Goal: Use online tool/utility: Use online tool/utility

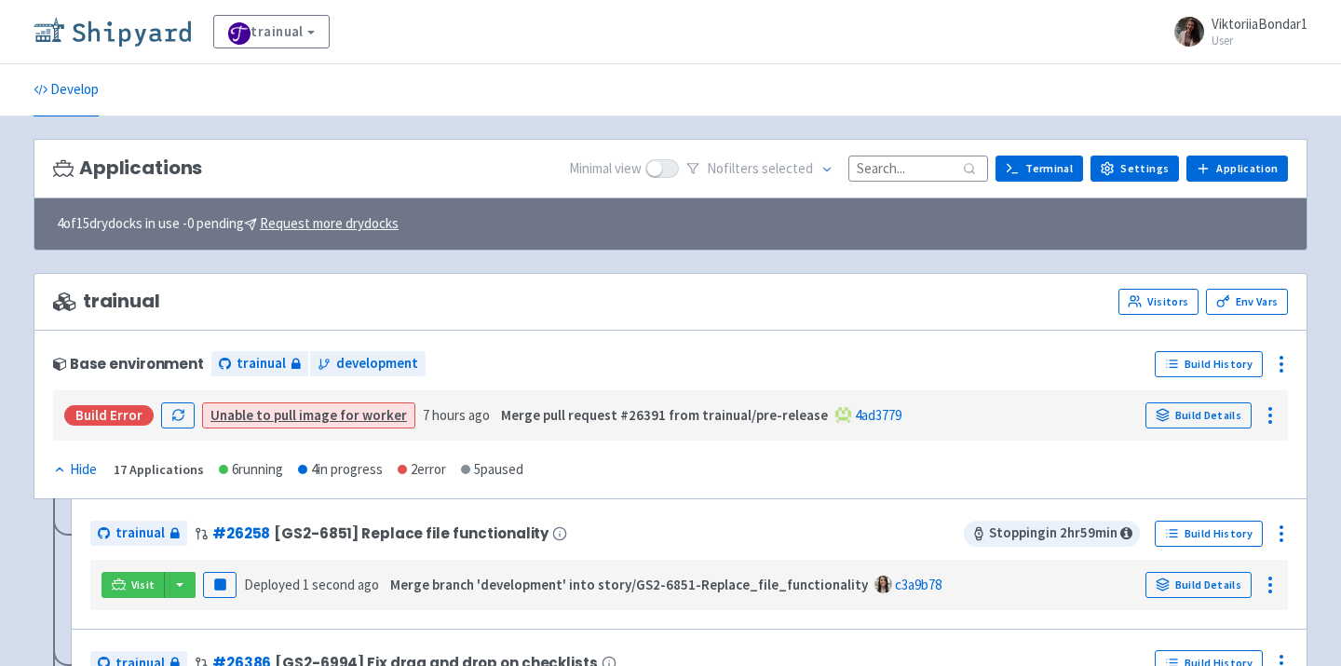
click at [99, 33] on img at bounding box center [112, 32] width 157 height 30
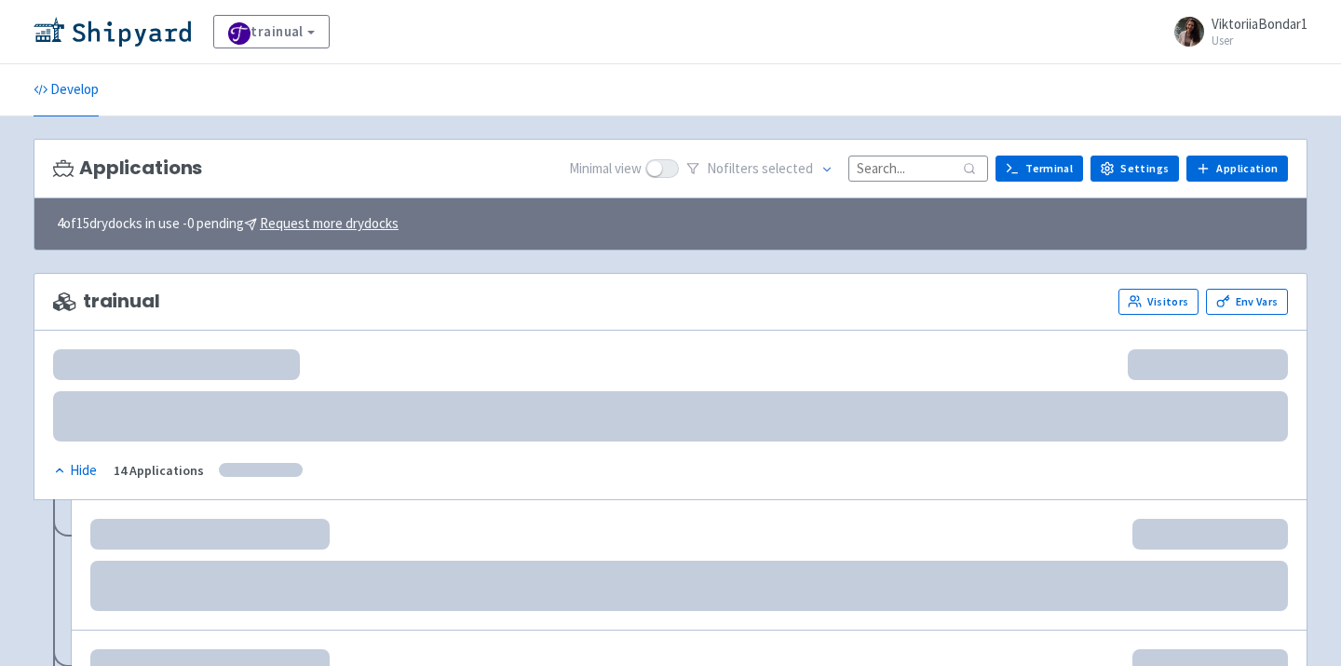
click at [908, 169] on input at bounding box center [919, 168] width 140 height 25
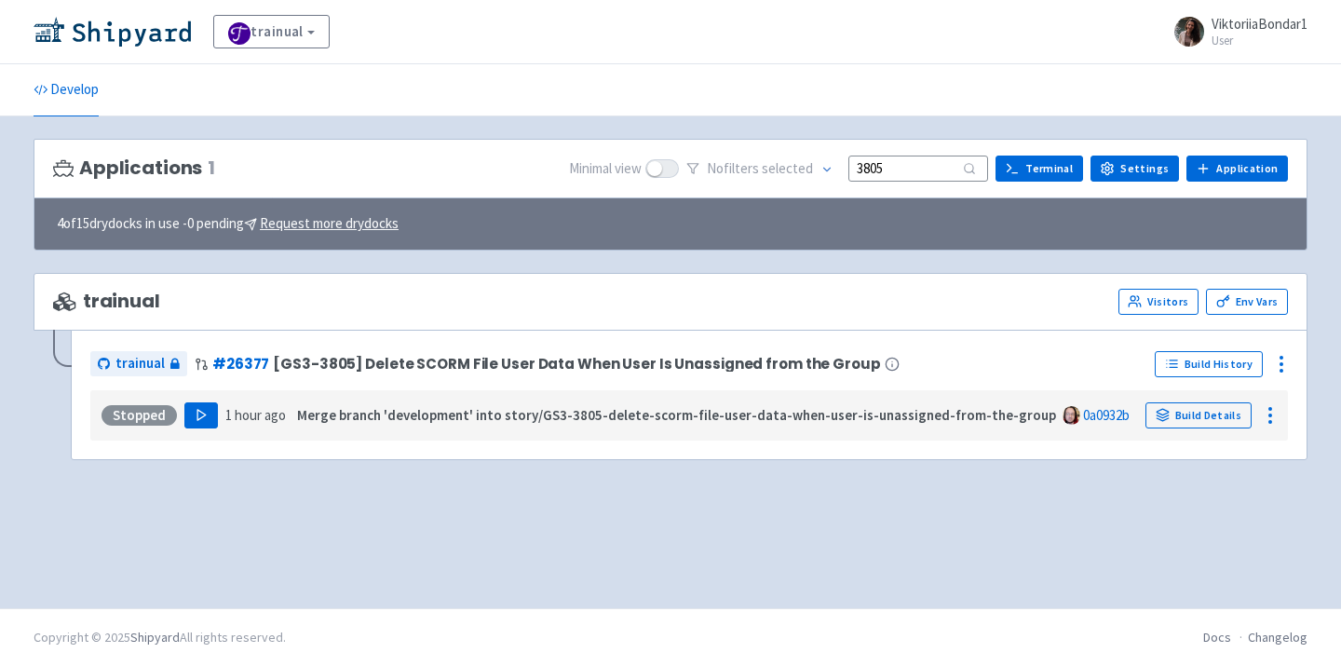
type input "3805"
click at [197, 412] on icon "button" at bounding box center [202, 415] width 14 height 14
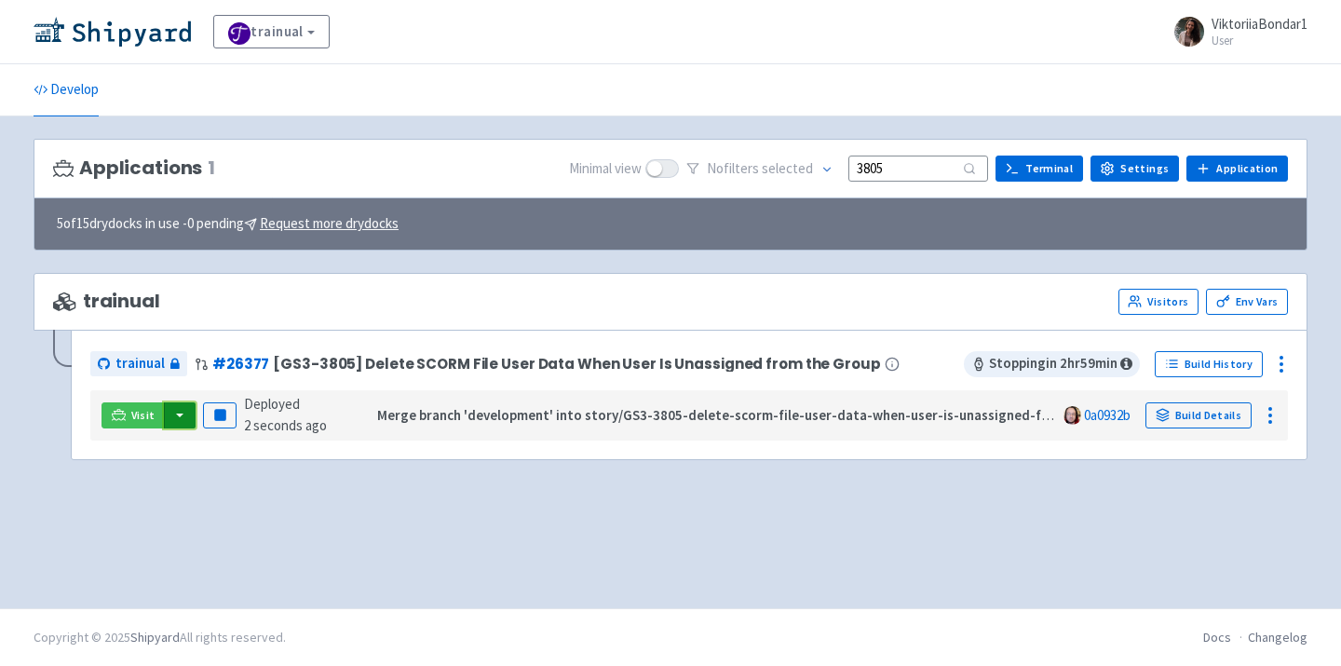
click at [175, 422] on button "button" at bounding box center [180, 415] width 32 height 26
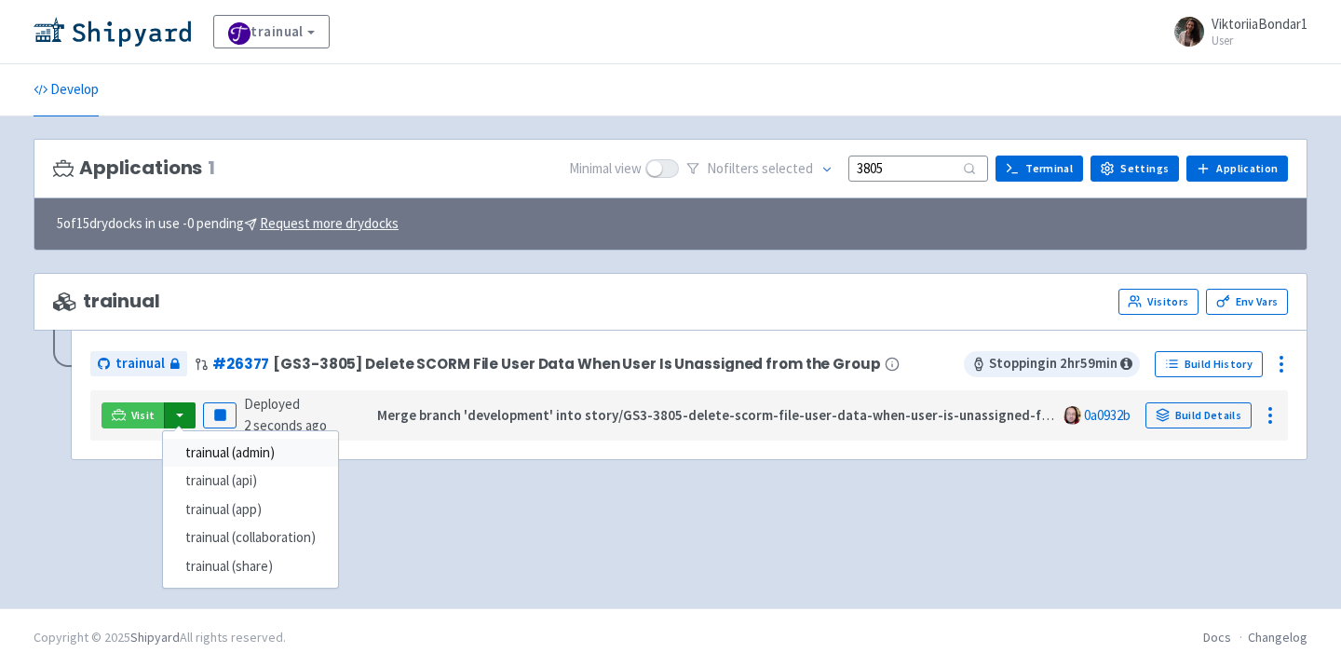
click at [238, 457] on link "trainual (admin)" at bounding box center [250, 453] width 175 height 29
